Goal: Transaction & Acquisition: Book appointment/travel/reservation

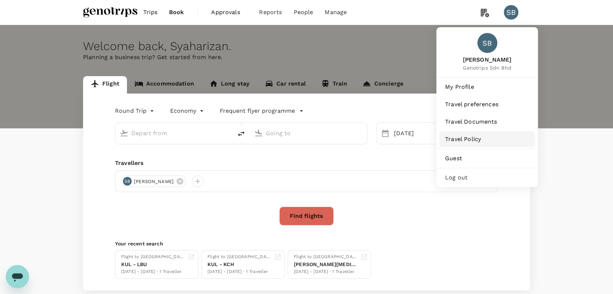
type input "Kuala Lumpur Intl ([GEOGRAPHIC_DATA])"
type input "Labuan (LBU)"
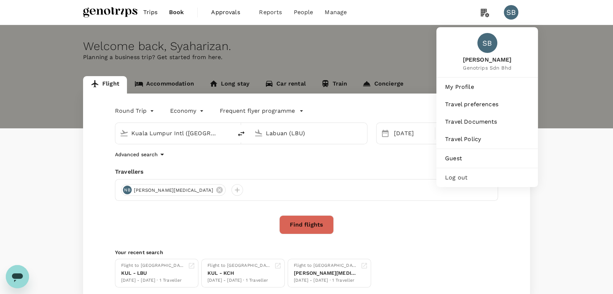
drag, startPoint x: 485, startPoint y: 173, endPoint x: 480, endPoint y: 173, distance: 5.1
click at [485, 173] on span "Log out" at bounding box center [487, 177] width 84 height 9
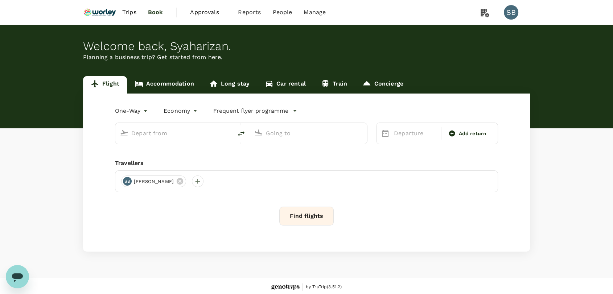
type input "roundtrip"
type input "business"
type input "Singapore Changi (SIN)"
type input "Kuala Lumpur Intl ([GEOGRAPHIC_DATA])"
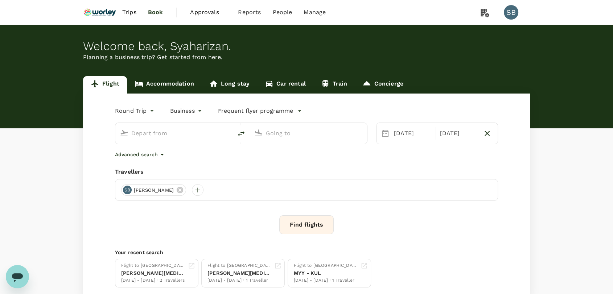
type input "Singapore Changi (SIN)"
type input "Kuala Lumpur Intl ([GEOGRAPHIC_DATA])"
